Goal: Task Accomplishment & Management: Manage account settings

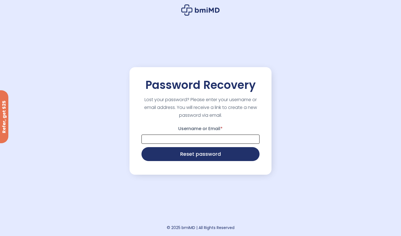
click at [181, 137] on input "Username or Email *" at bounding box center [201, 139] width 118 height 9
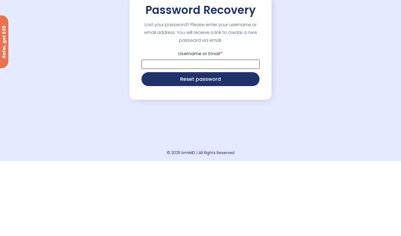
type input "**********"
click at [232, 155] on button "Reset password" at bounding box center [201, 154] width 118 height 14
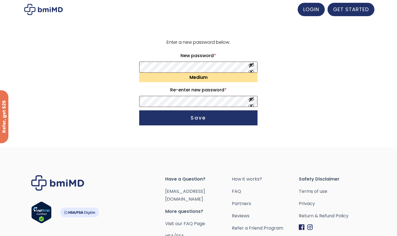
click at [205, 118] on button "Save" at bounding box center [198, 117] width 118 height 15
